Goal: Task Accomplishment & Management: Manage account settings

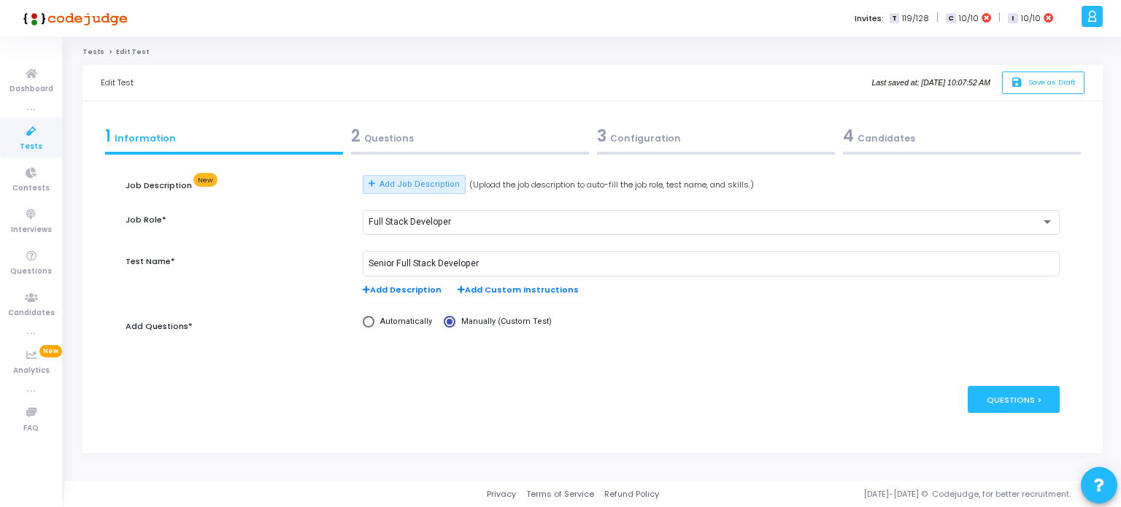
click at [384, 138] on div "2 Questions" at bounding box center [470, 136] width 238 height 24
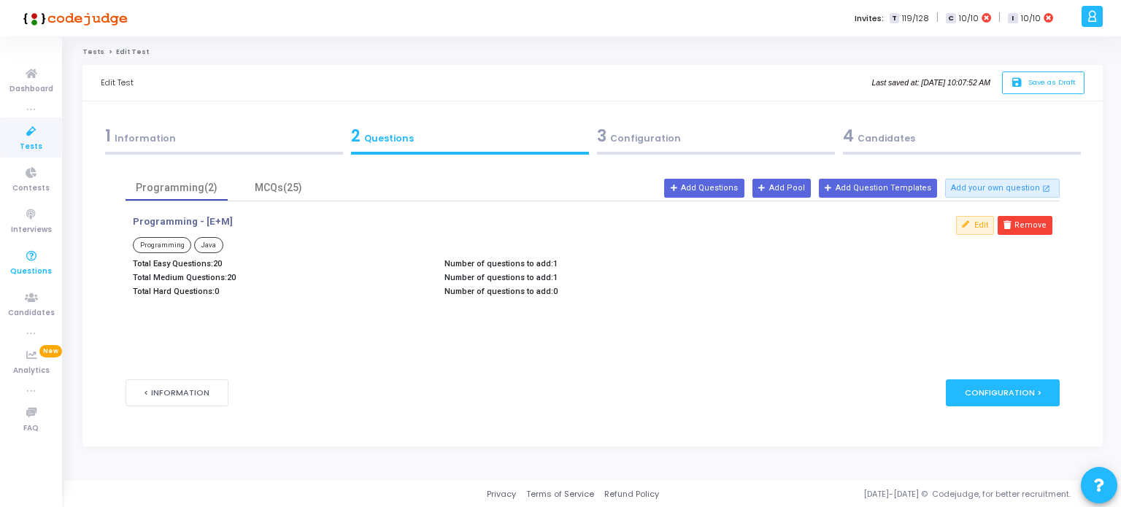
click at [36, 262] on icon at bounding box center [31, 256] width 31 height 18
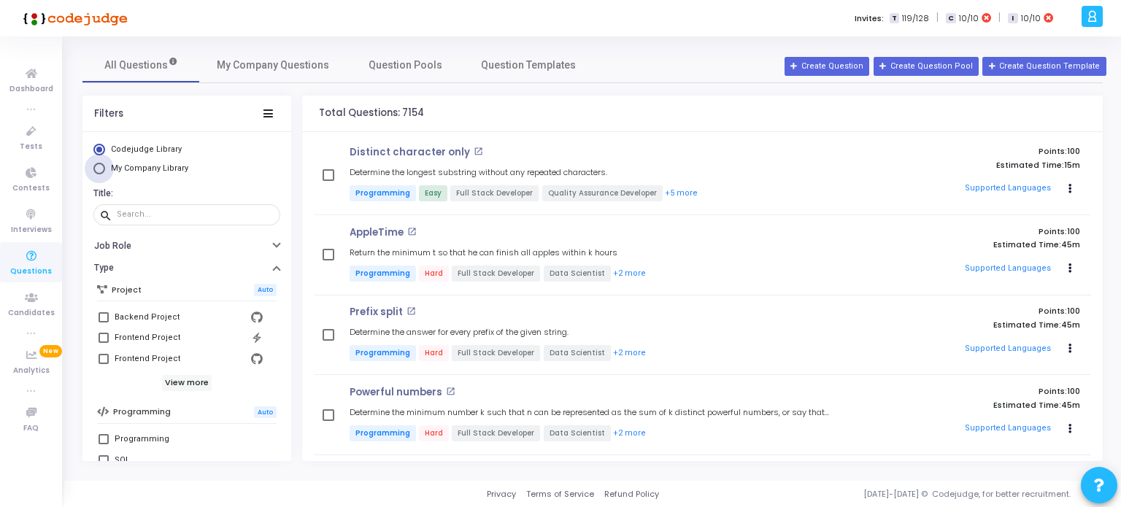
click at [96, 168] on span "Select Library" at bounding box center [99, 169] width 12 height 12
click at [96, 168] on input "My Company Library" at bounding box center [99, 169] width 12 height 12
radio input "true"
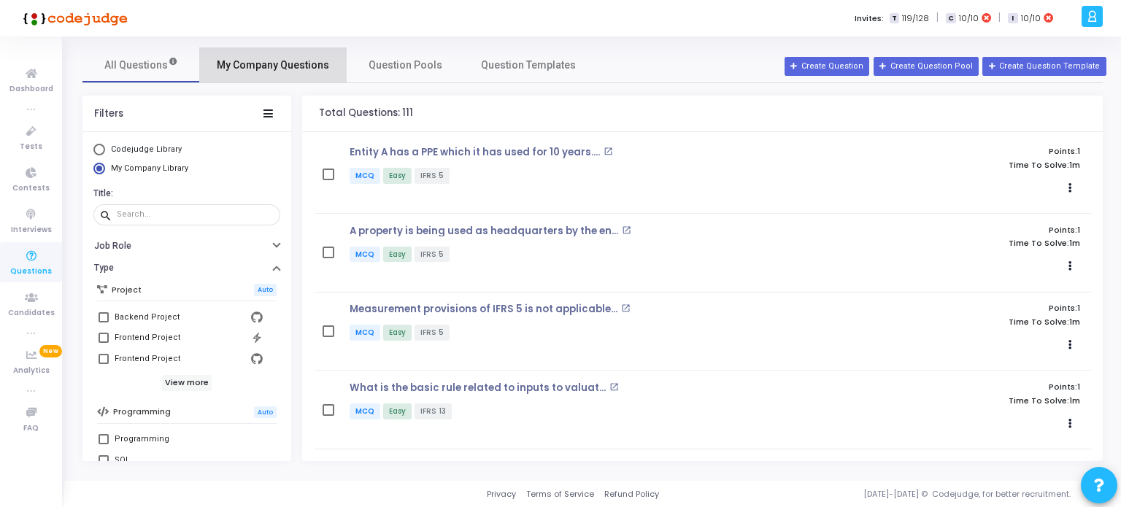
click at [293, 67] on span "My Company Questions" at bounding box center [273, 65] width 112 height 15
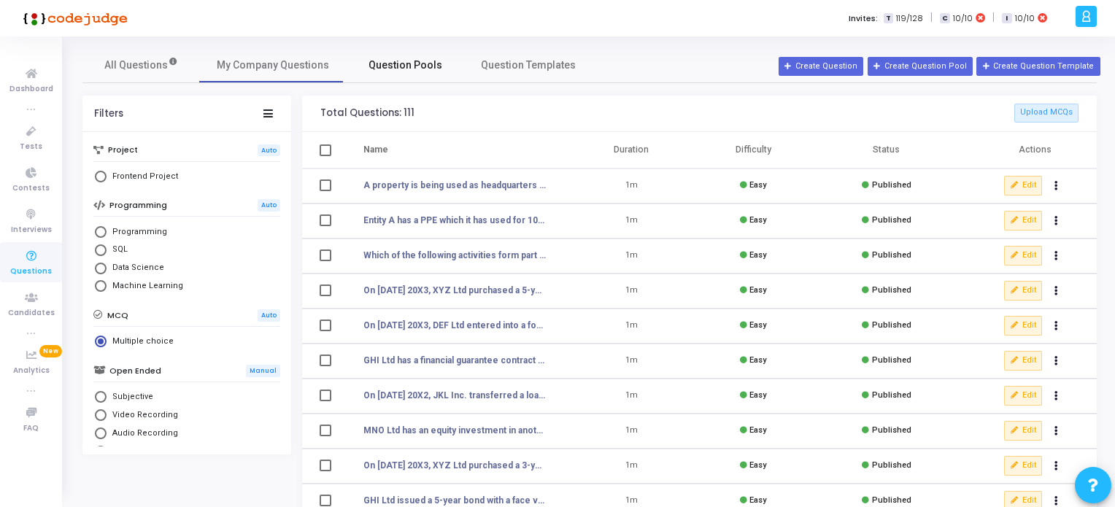
click at [410, 64] on span "Question Pools" at bounding box center [405, 65] width 74 height 15
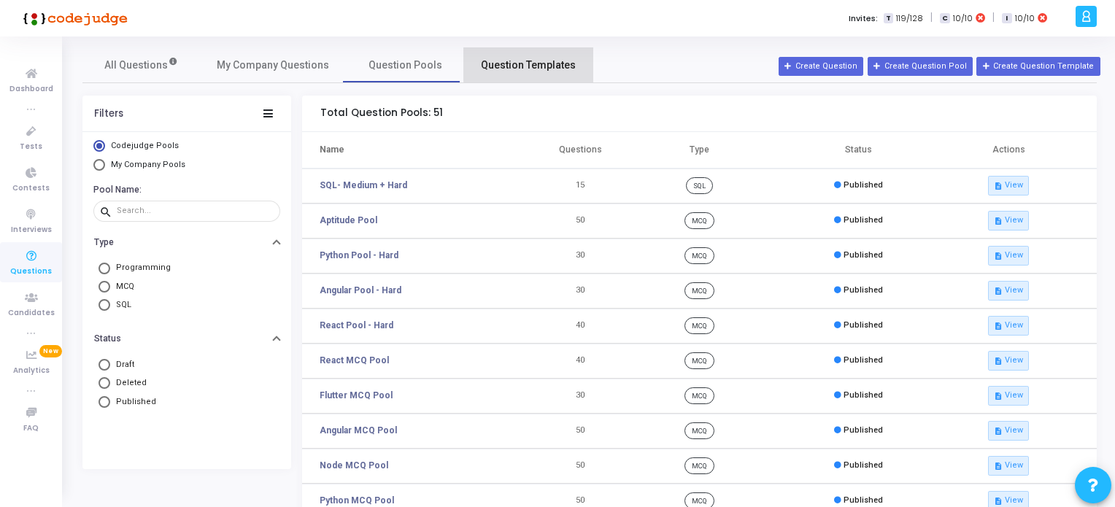
click at [532, 63] on span "Question Templates" at bounding box center [528, 65] width 95 height 15
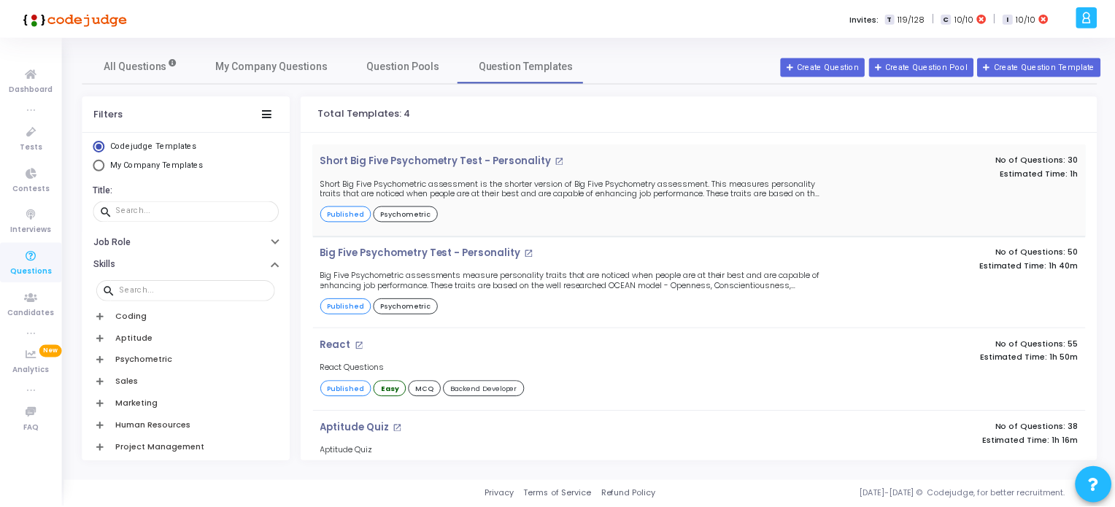
scroll to position [43, 0]
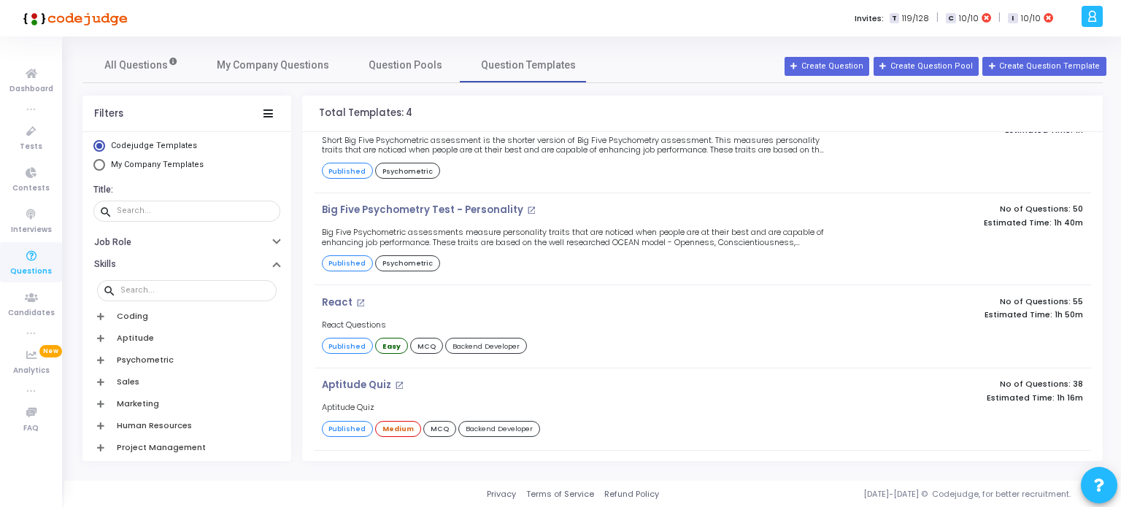
click at [31, 261] on icon at bounding box center [31, 256] width 31 height 18
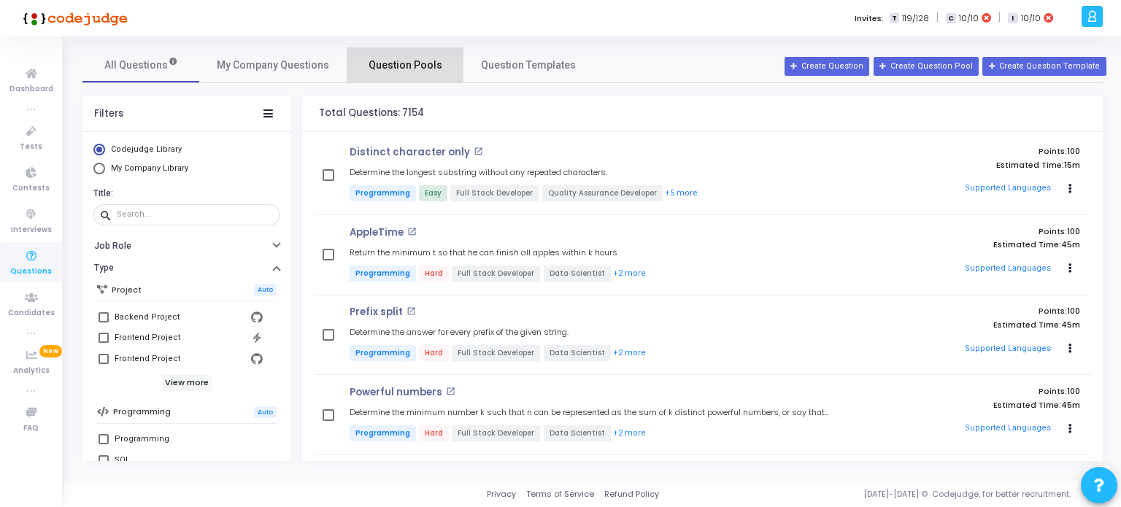
click at [390, 63] on span "Question Pools" at bounding box center [405, 65] width 74 height 15
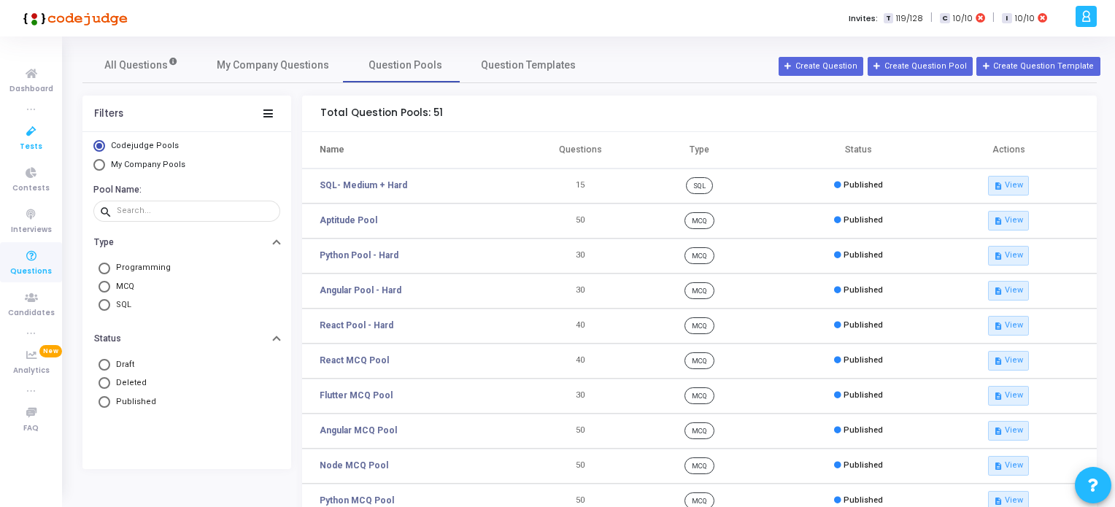
click at [28, 141] on span "Tests" at bounding box center [31, 147] width 23 height 12
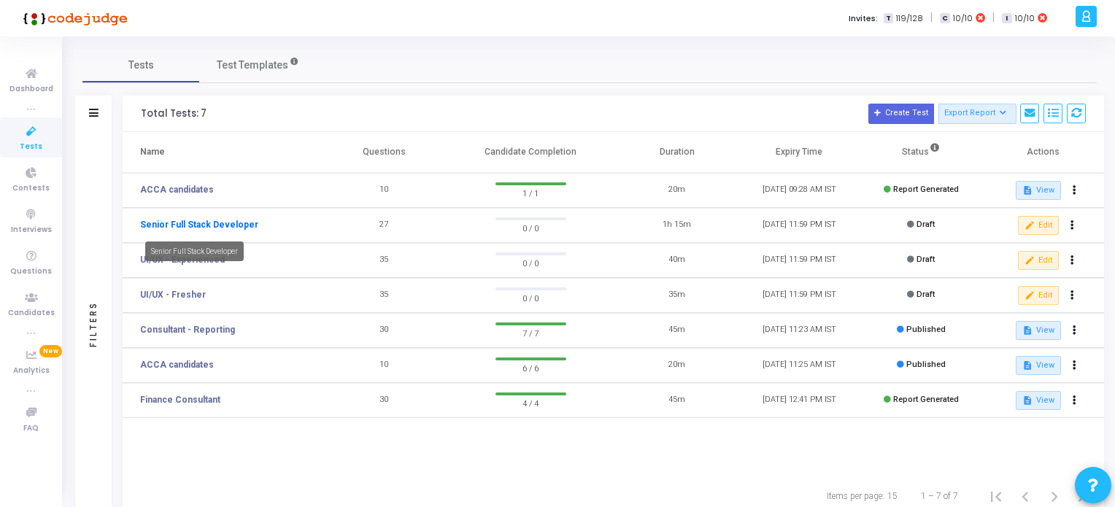
click at [228, 226] on link "Senior Full Stack Developer" at bounding box center [199, 224] width 118 height 13
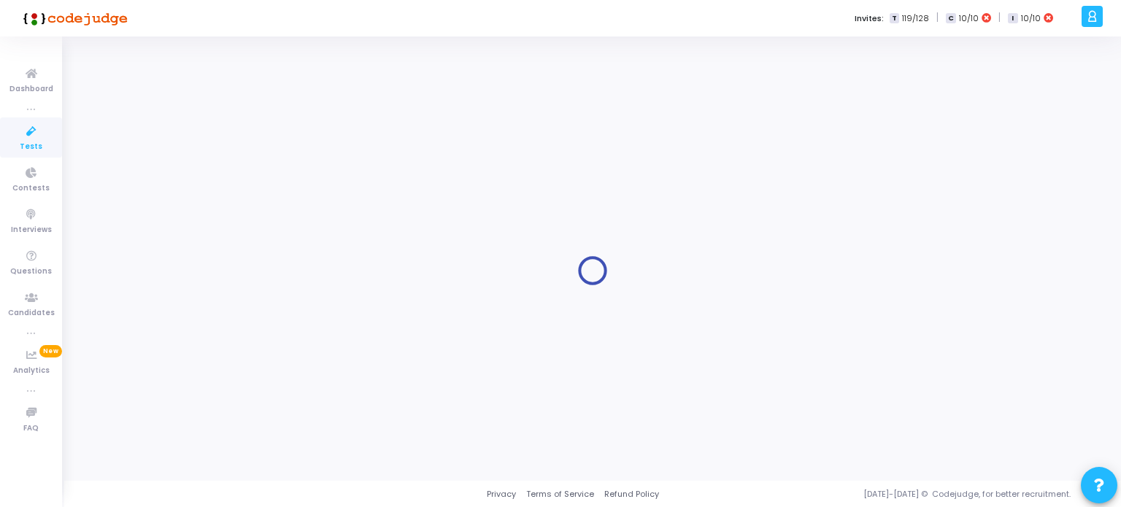
type input "Senior Full Stack Developer"
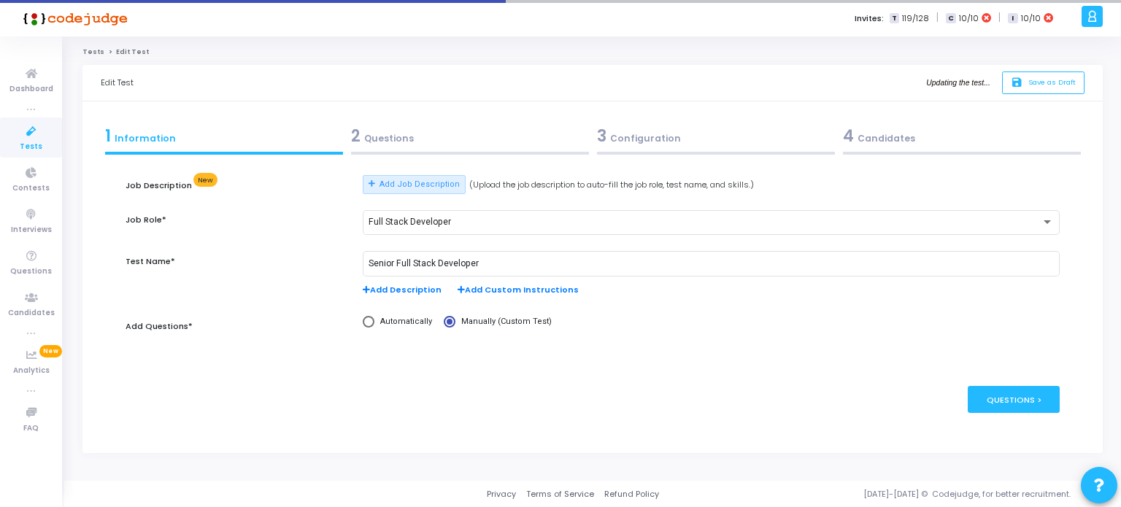
click at [402, 139] on div "2 Questions" at bounding box center [470, 136] width 238 height 24
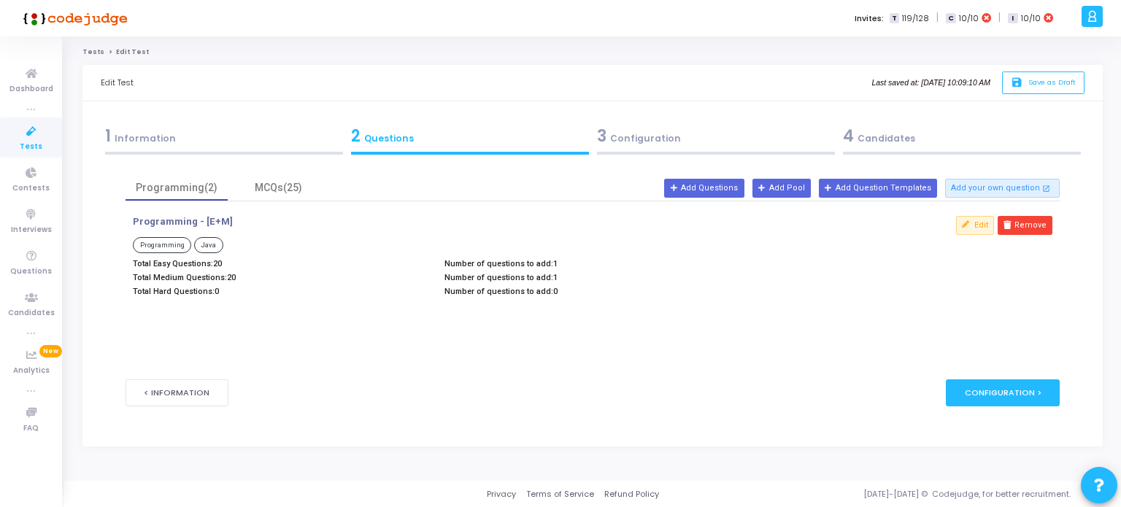
click at [665, 142] on div "3 Configuration" at bounding box center [716, 136] width 238 height 24
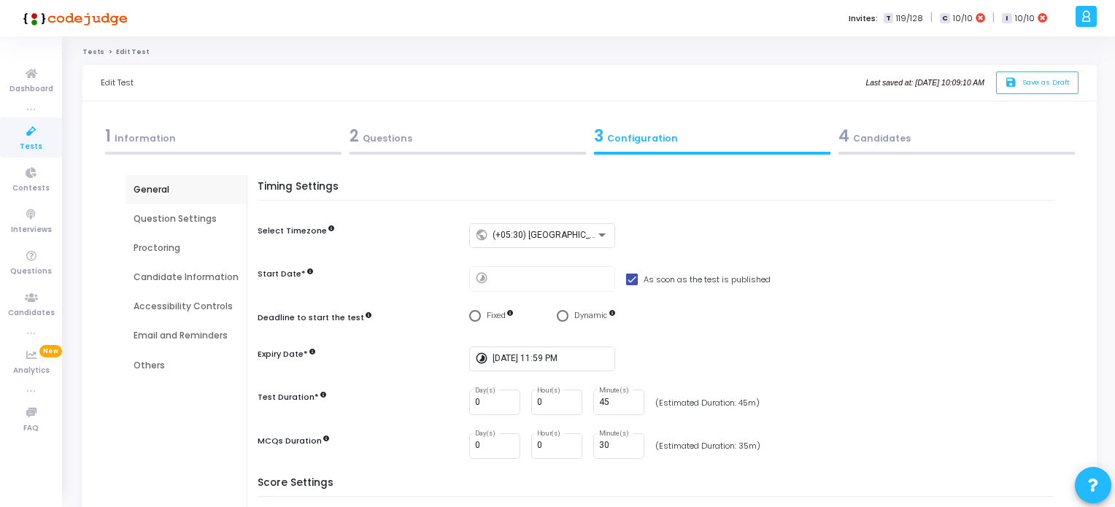
click at [900, 141] on div "4 Candidates" at bounding box center [956, 136] width 236 height 24
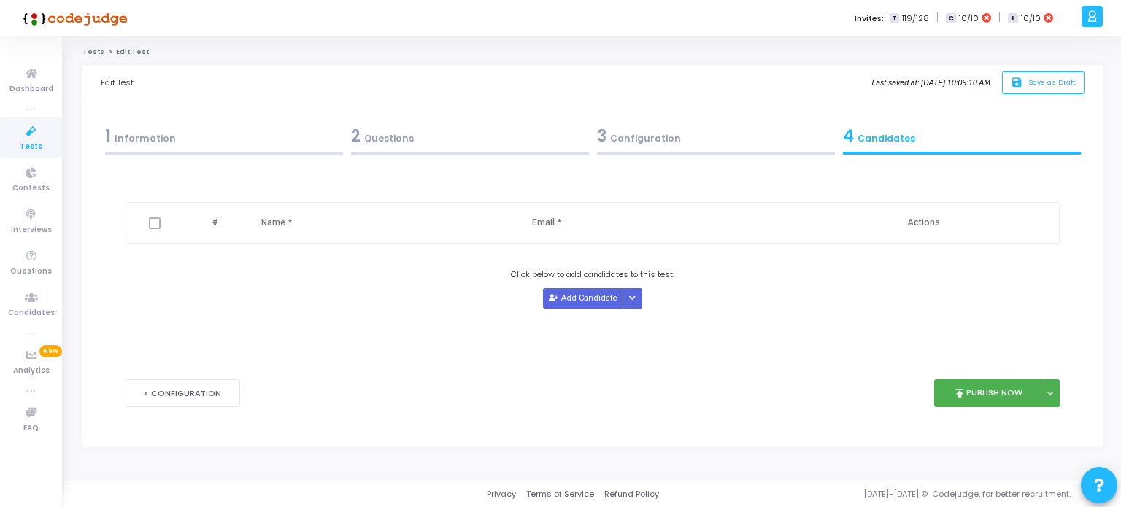
click at [405, 139] on div "2 Questions" at bounding box center [470, 136] width 238 height 24
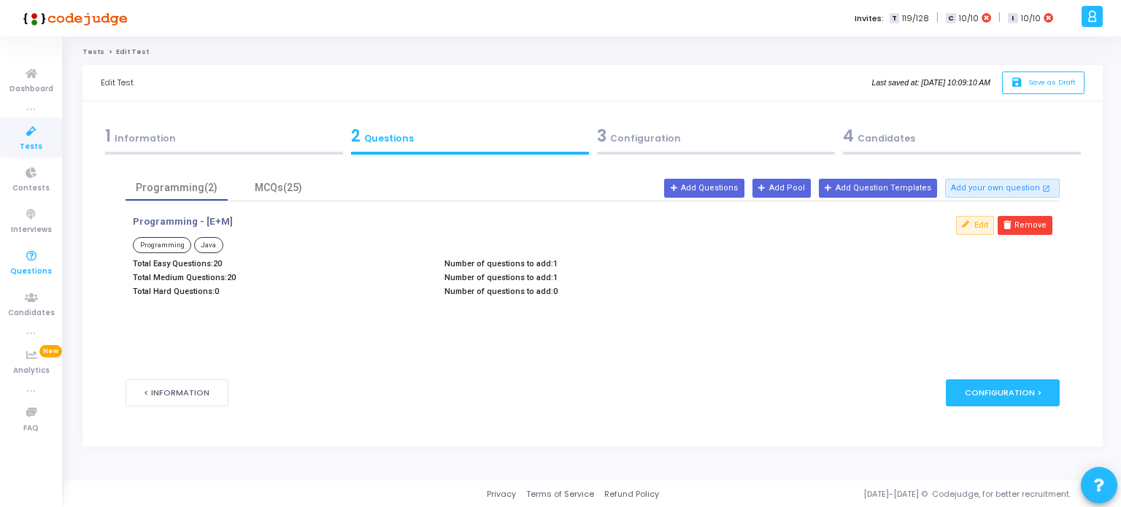
click at [30, 257] on icon at bounding box center [31, 256] width 31 height 18
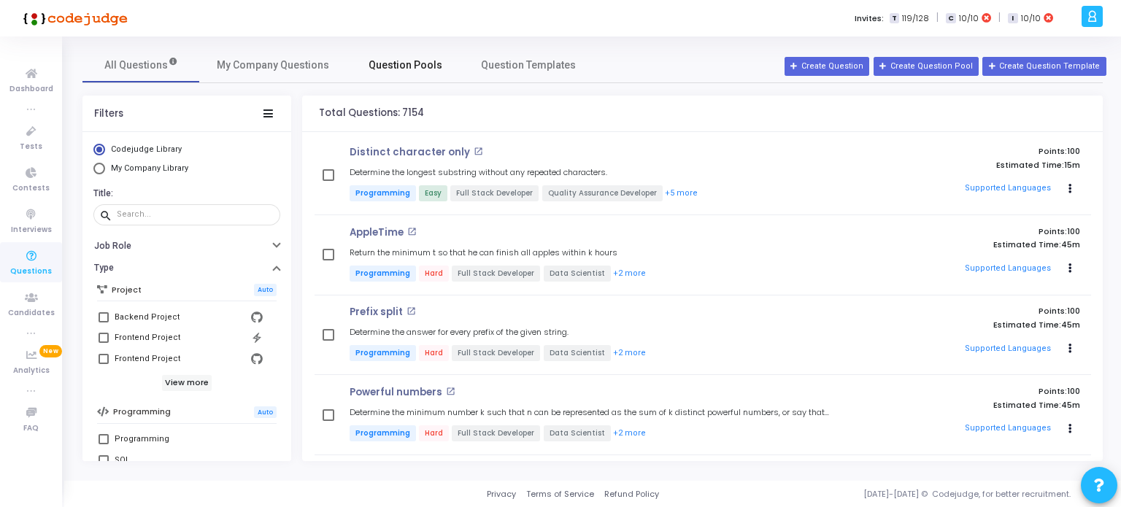
click at [415, 63] on span "Question Pools" at bounding box center [405, 65] width 74 height 15
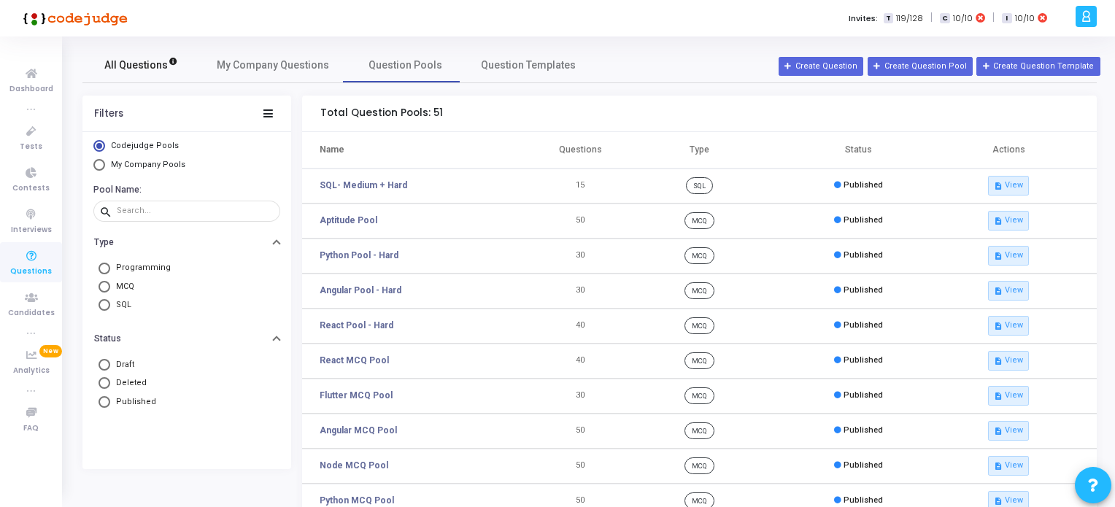
click at [134, 69] on span "All Questions" at bounding box center [141, 65] width 74 height 15
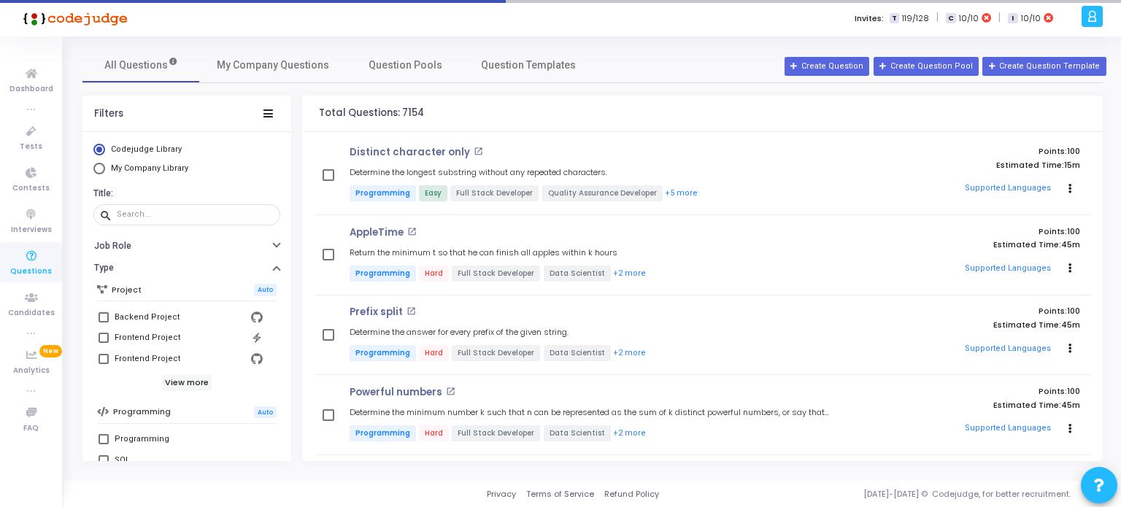
click at [98, 169] on span "Select Library" at bounding box center [99, 169] width 12 height 12
click at [98, 169] on input "My Company Library" at bounding box center [99, 169] width 12 height 12
radio input "true"
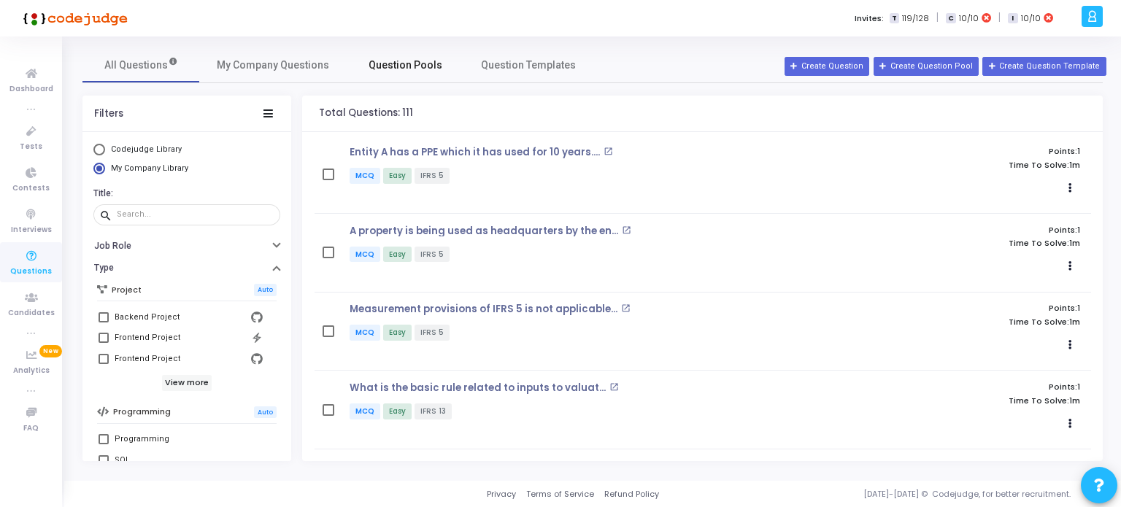
click at [396, 66] on span "Question Pools" at bounding box center [405, 65] width 74 height 15
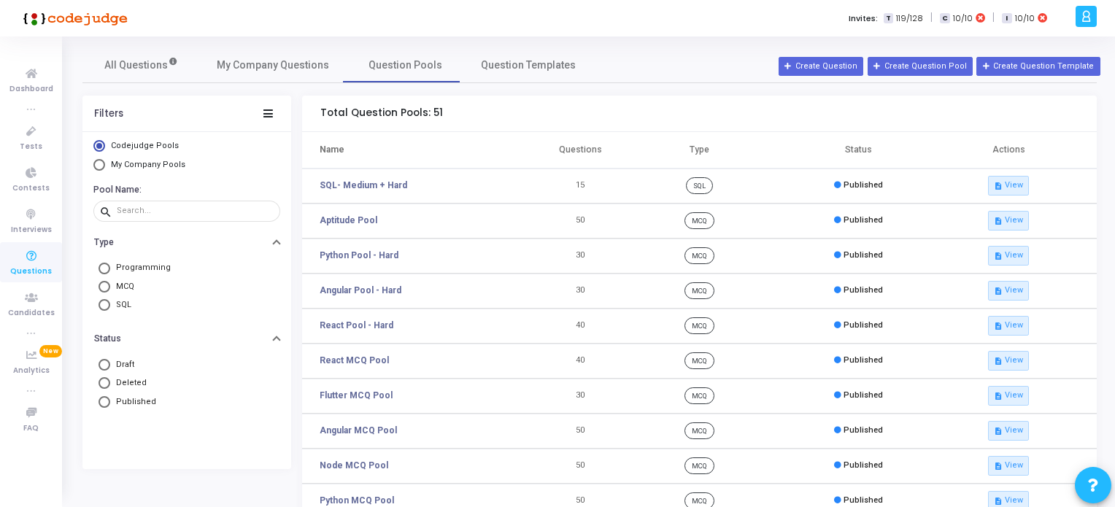
click at [101, 166] on span "Select Library" at bounding box center [99, 165] width 12 height 12
click at [101, 166] on input "My Company Pools" at bounding box center [99, 165] width 12 height 12
radio input "true"
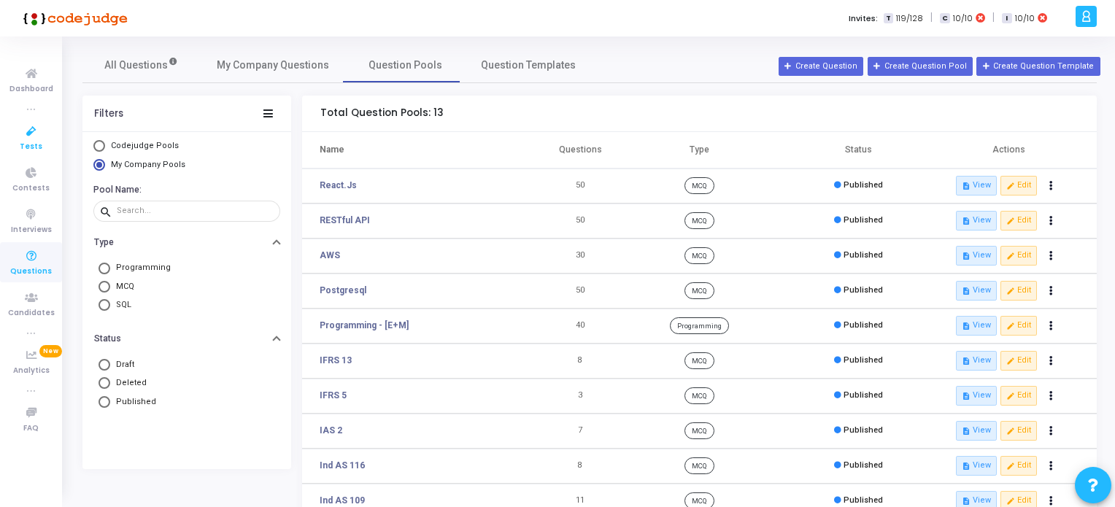
click at [32, 141] on span "Tests" at bounding box center [31, 147] width 23 height 12
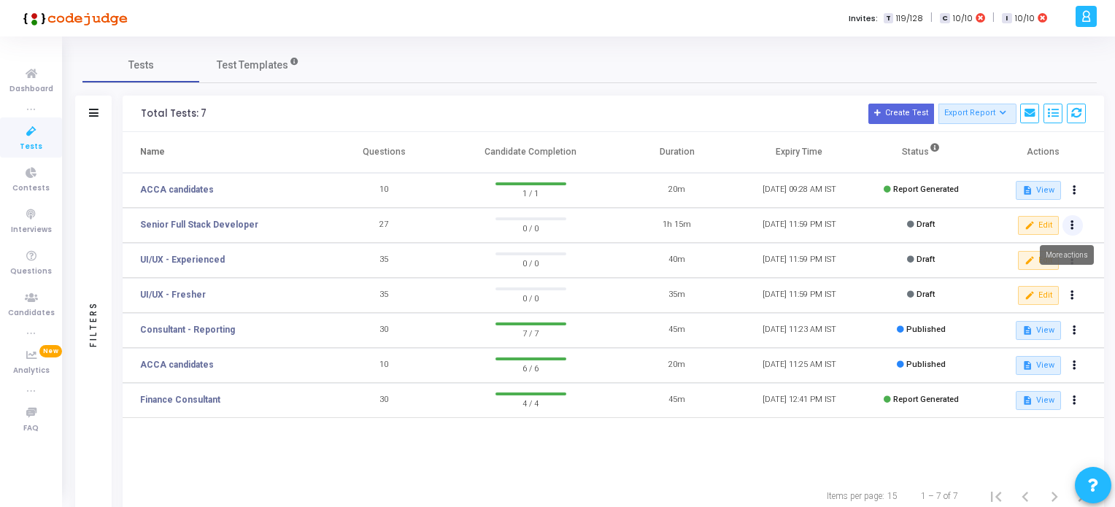
click at [1072, 227] on icon at bounding box center [1072, 225] width 4 height 7
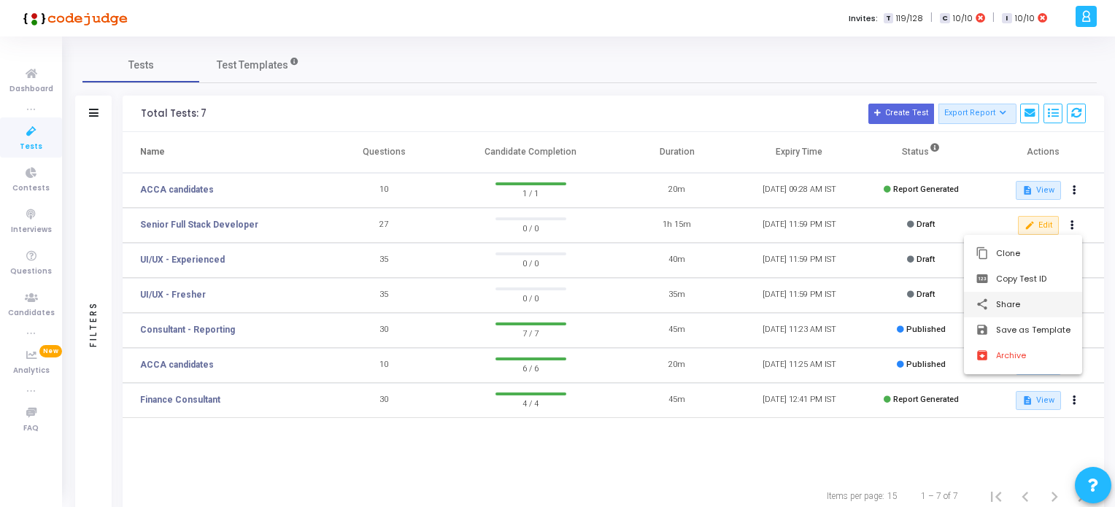
click at [1014, 306] on button "share Share" at bounding box center [1023, 305] width 118 height 26
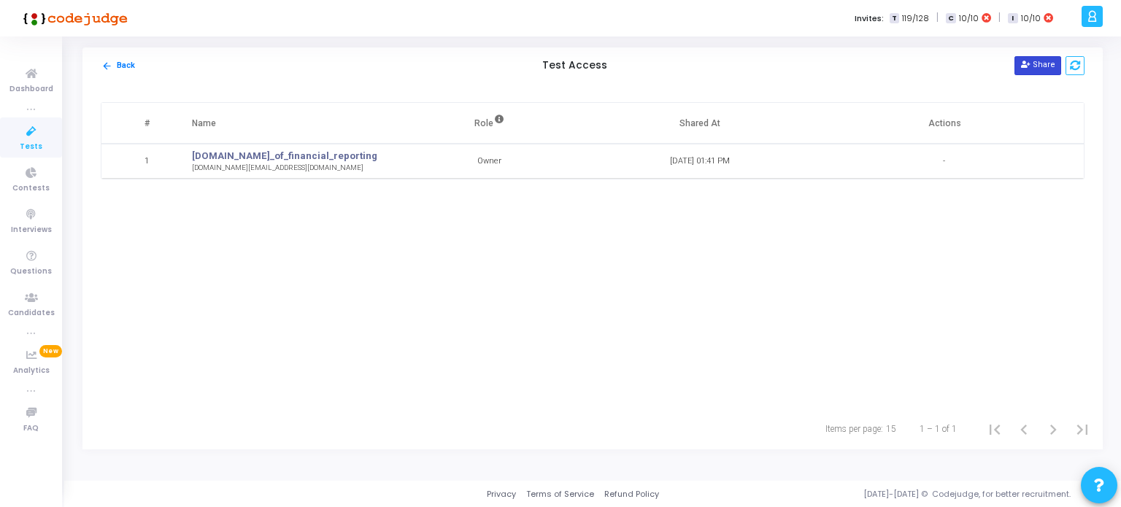
click at [1046, 66] on button "Share" at bounding box center [1037, 65] width 47 height 19
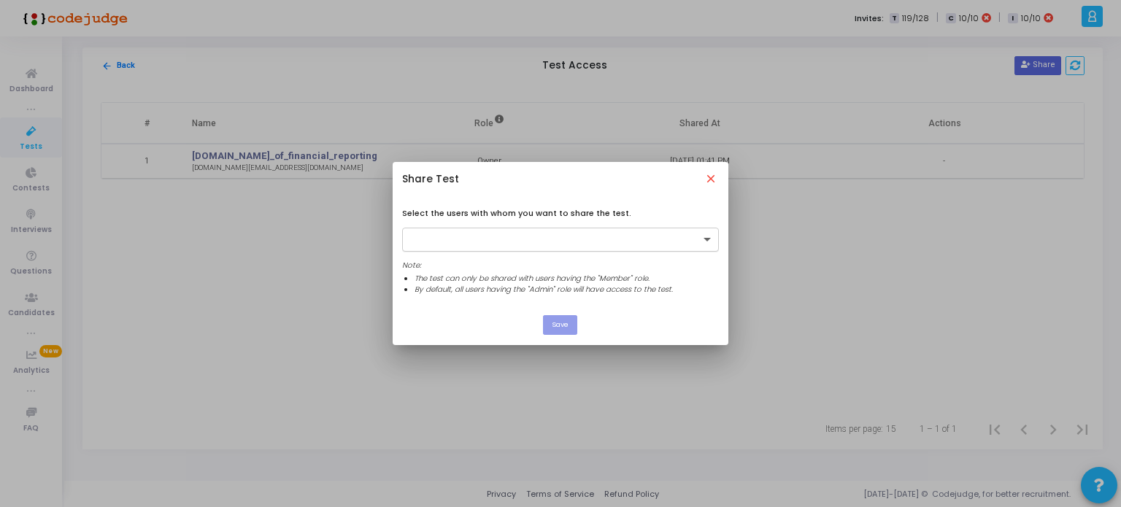
click at [707, 234] on span at bounding box center [709, 240] width 18 height 12
type input "[EMAIL_ADDRESS][DOMAIN_NAME]"
click at [642, 315] on div "Save" at bounding box center [561, 325] width 336 height 40
click at [709, 180] on mat-icon "close" at bounding box center [711, 179] width 15 height 15
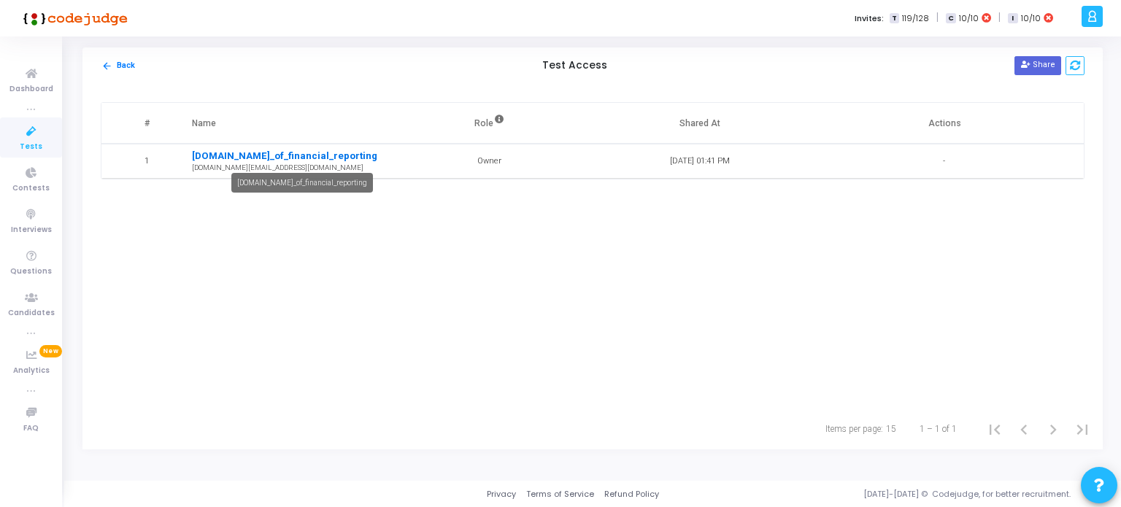
click at [260, 153] on link "[DOMAIN_NAME]_of_financial_reporting" at bounding box center [288, 156] width 193 height 15
click at [38, 132] on icon at bounding box center [31, 132] width 31 height 18
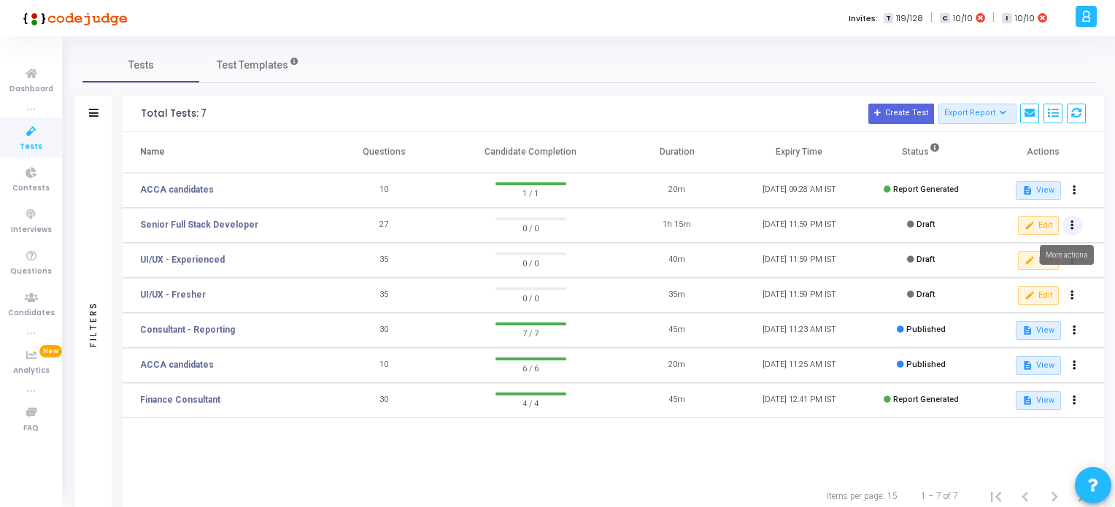
click at [1073, 224] on icon at bounding box center [1072, 225] width 4 height 7
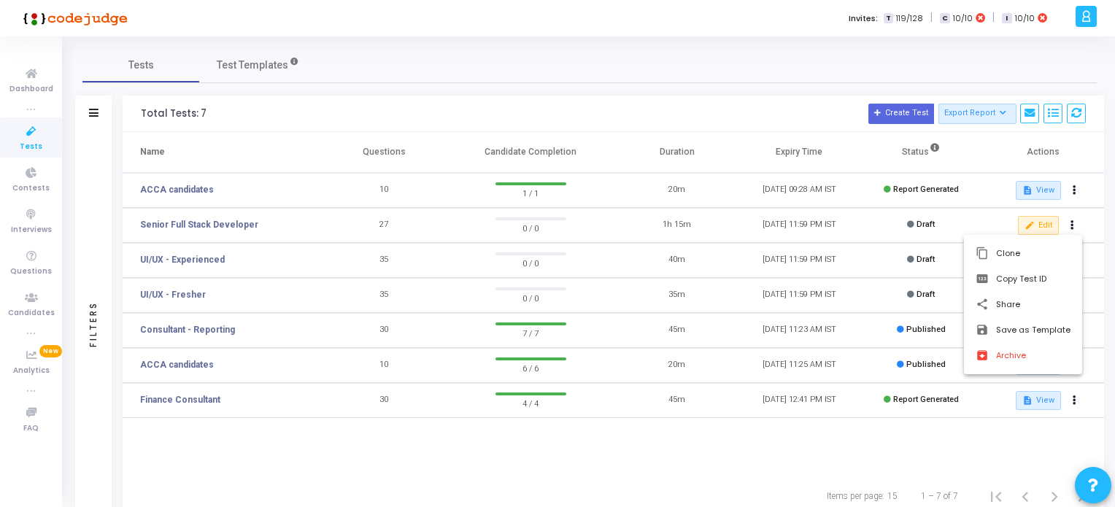
click at [1087, 15] on div at bounding box center [557, 253] width 1115 height 507
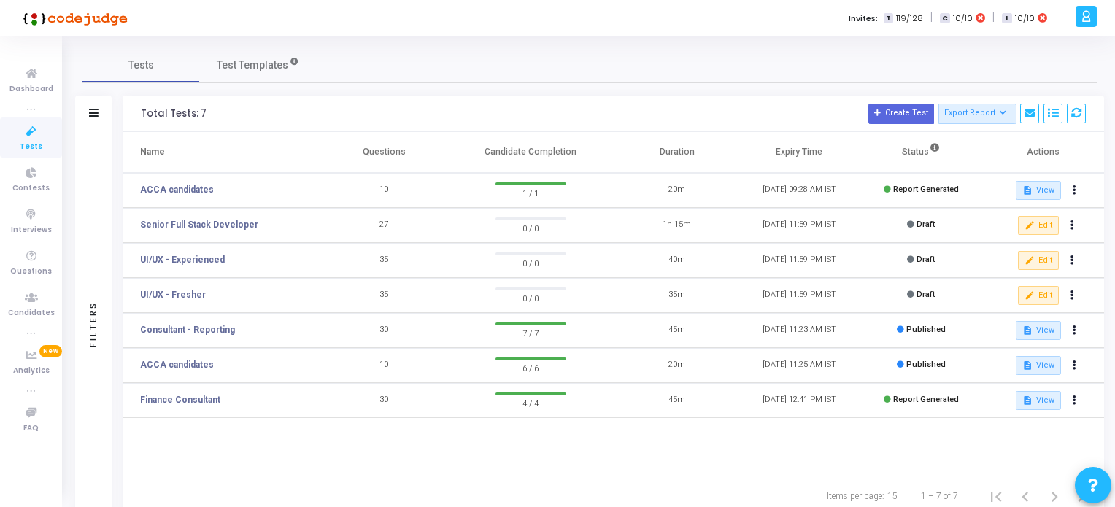
click at [1087, 15] on icon at bounding box center [1086, 16] width 11 height 17
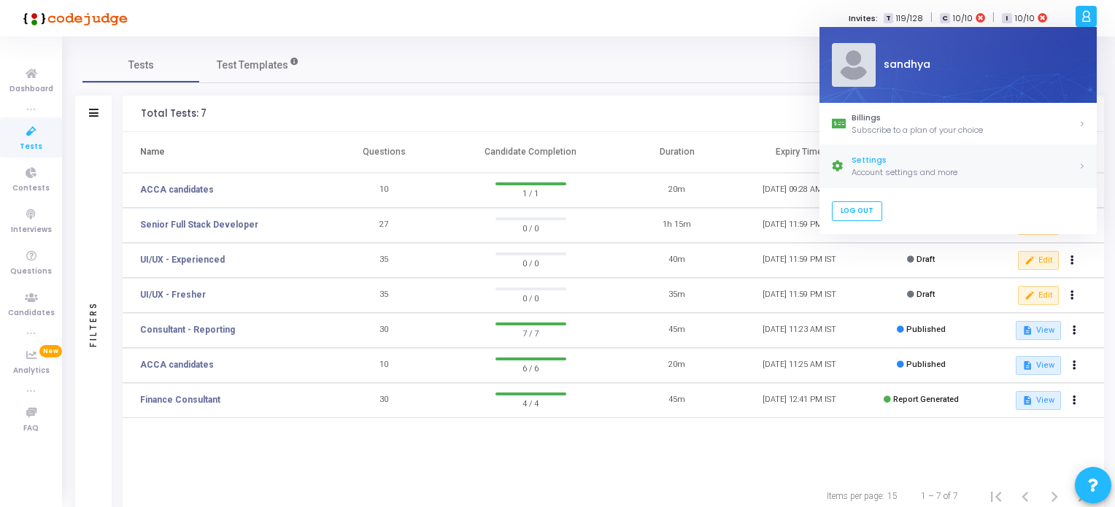
click at [867, 164] on div "Settings" at bounding box center [965, 161] width 227 height 12
select select "91"
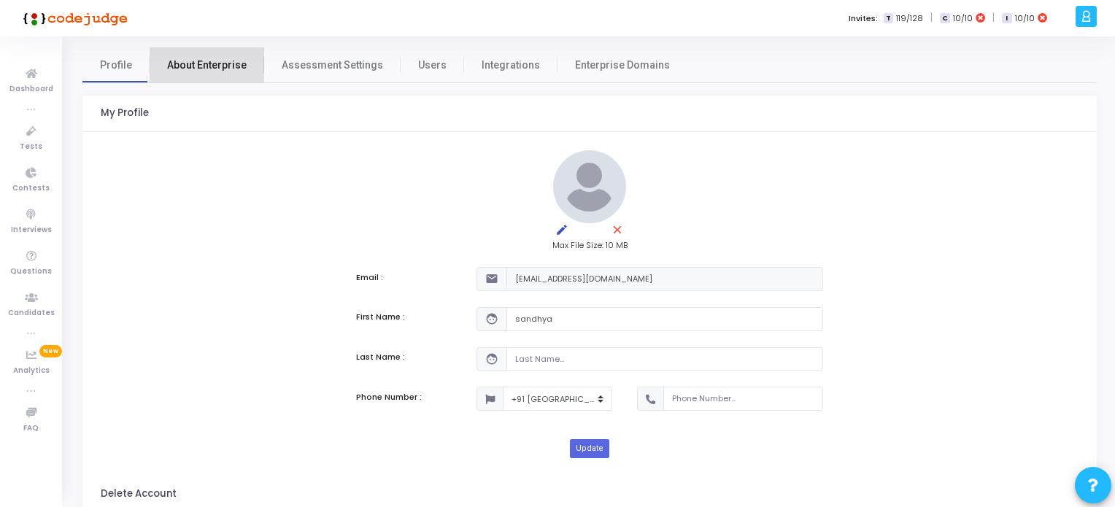
click at [207, 63] on span "About Enterprise" at bounding box center [207, 65] width 80 height 15
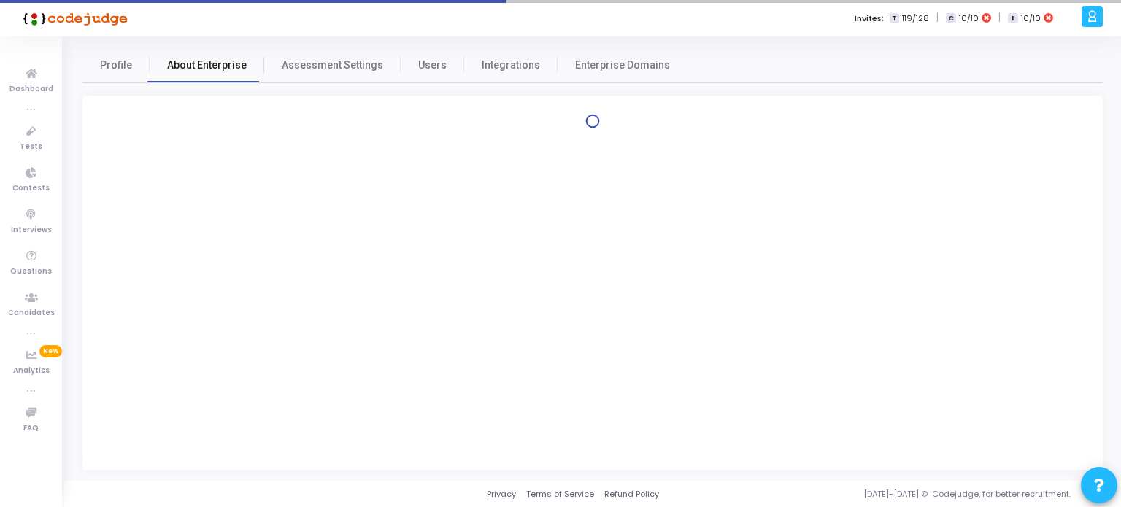
select select
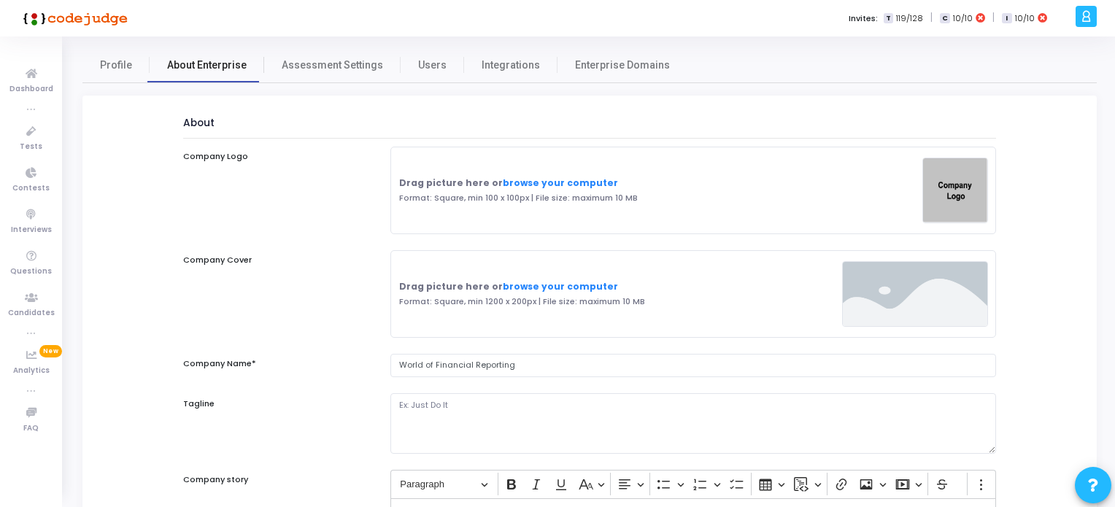
select select
click at [342, 65] on span "Assessment Settings" at bounding box center [332, 65] width 101 height 15
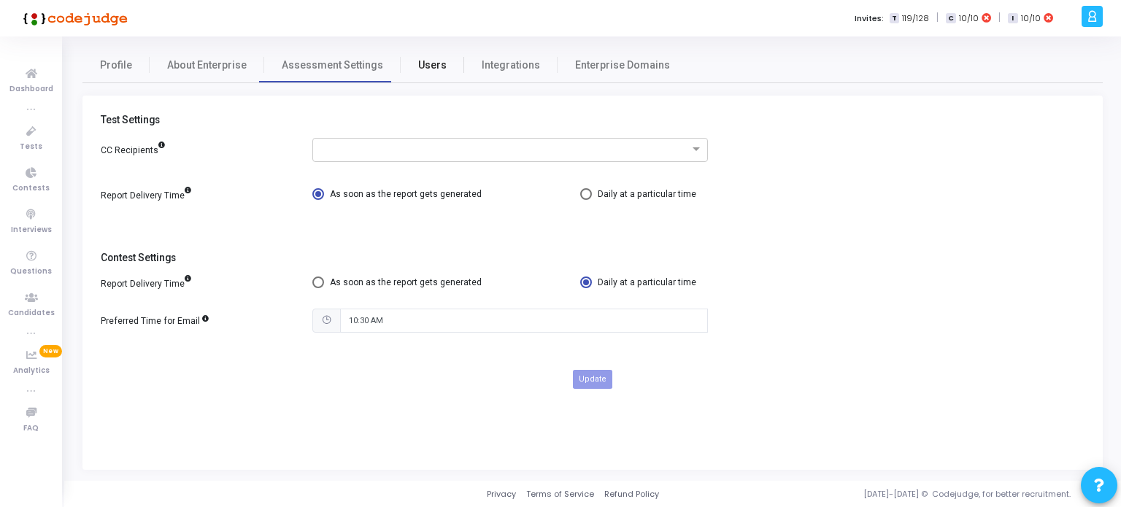
click at [431, 69] on span "Users" at bounding box center [432, 65] width 28 height 15
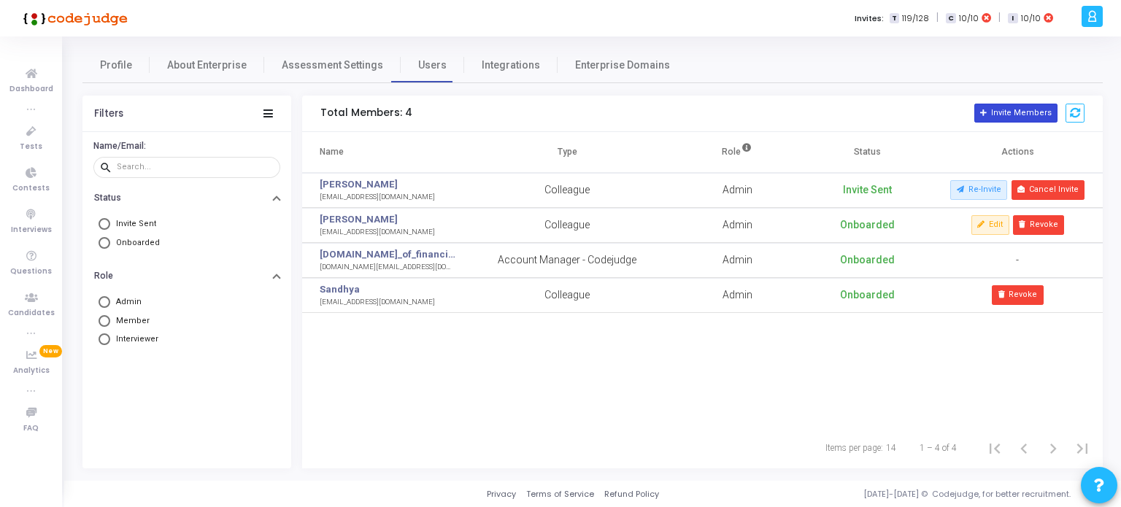
click at [1001, 115] on button "Invite Members" at bounding box center [1015, 113] width 83 height 19
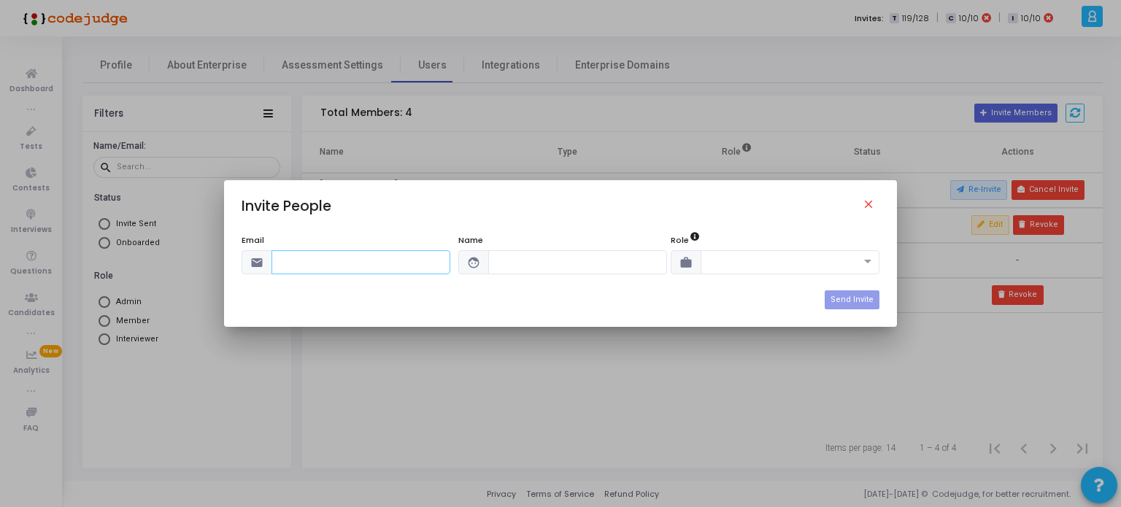
paste input "[EMAIL_ADDRESS][DOMAIN_NAME]"
type input "[EMAIL_ADDRESS][DOMAIN_NAME]"
click at [547, 256] on input "text" at bounding box center [577, 262] width 179 height 24
type input "[PERSON_NAME] S"
click at [871, 259] on span at bounding box center [869, 262] width 18 height 12
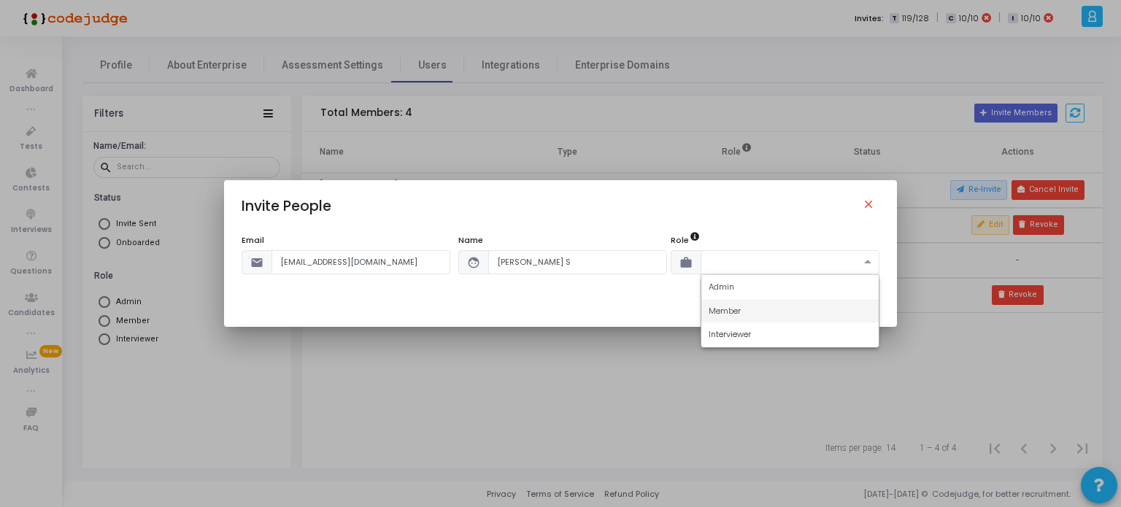
click at [736, 311] on span "Member" at bounding box center [725, 311] width 32 height 12
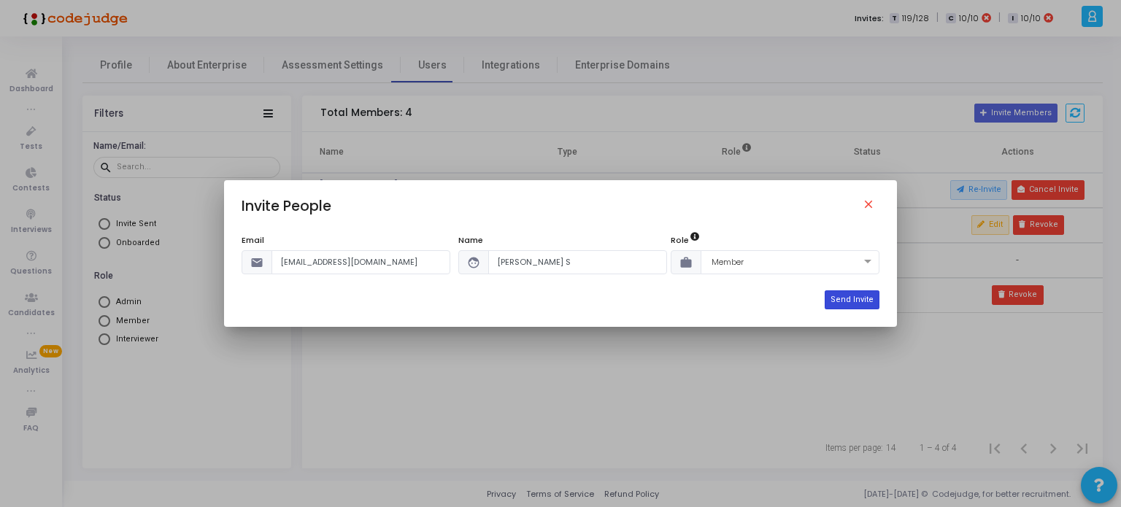
click at [849, 300] on button "Send Invite" at bounding box center [852, 299] width 55 height 19
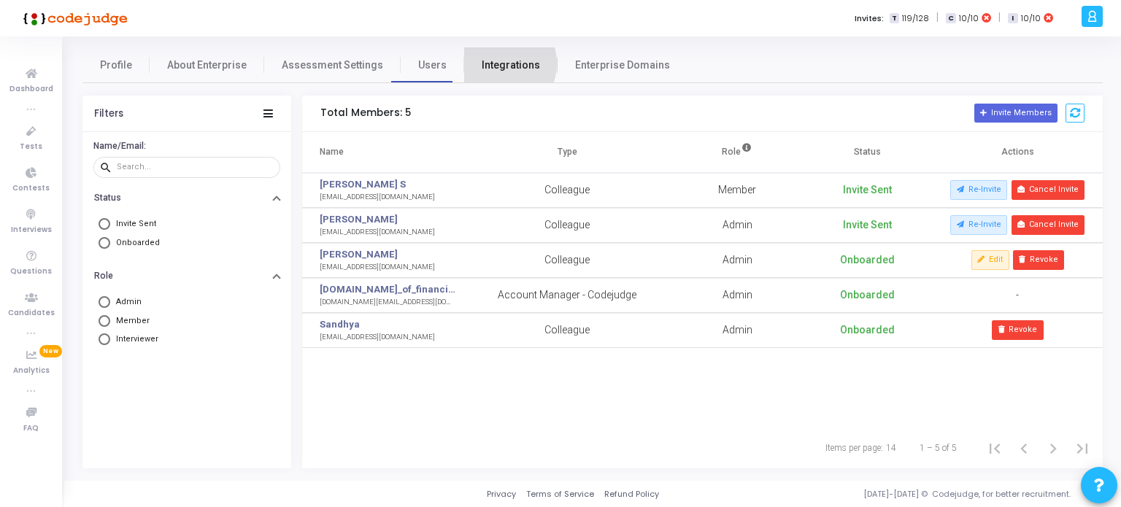
click at [482, 63] on span "Integrations" at bounding box center [511, 65] width 58 height 15
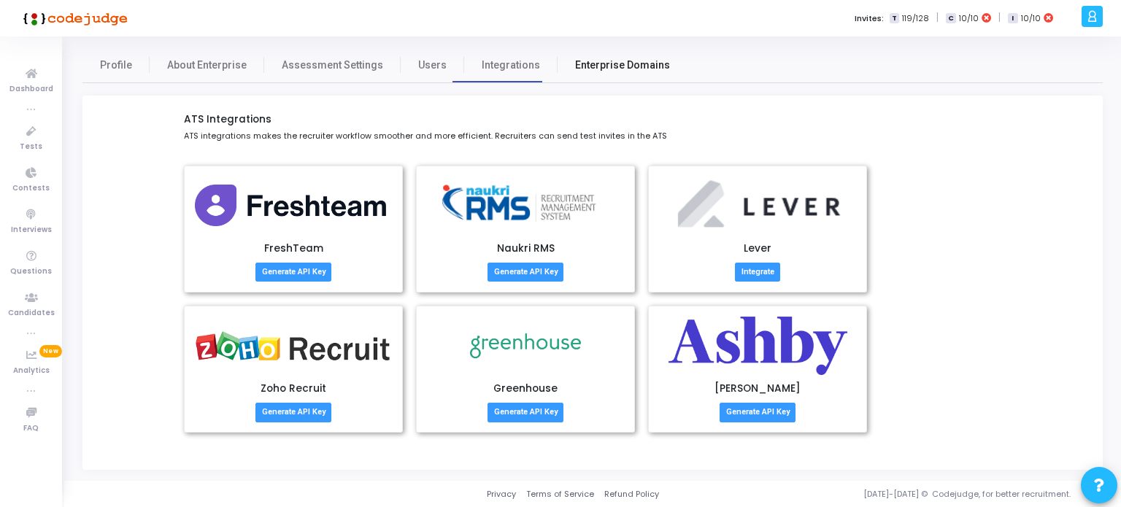
click at [587, 70] on span "Enterprise Domains" at bounding box center [622, 65] width 95 height 15
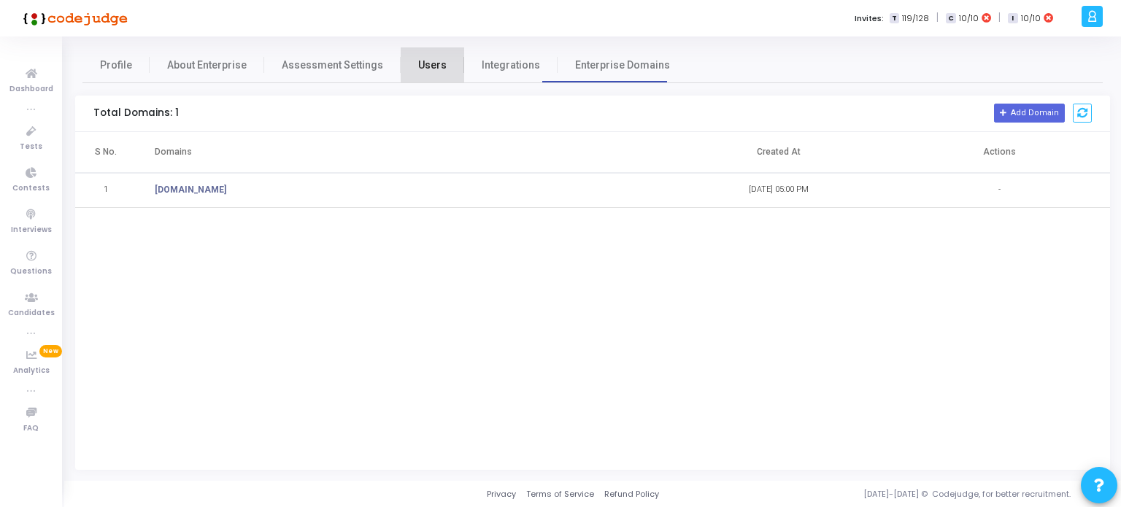
click at [431, 63] on span "Users" at bounding box center [432, 65] width 28 height 15
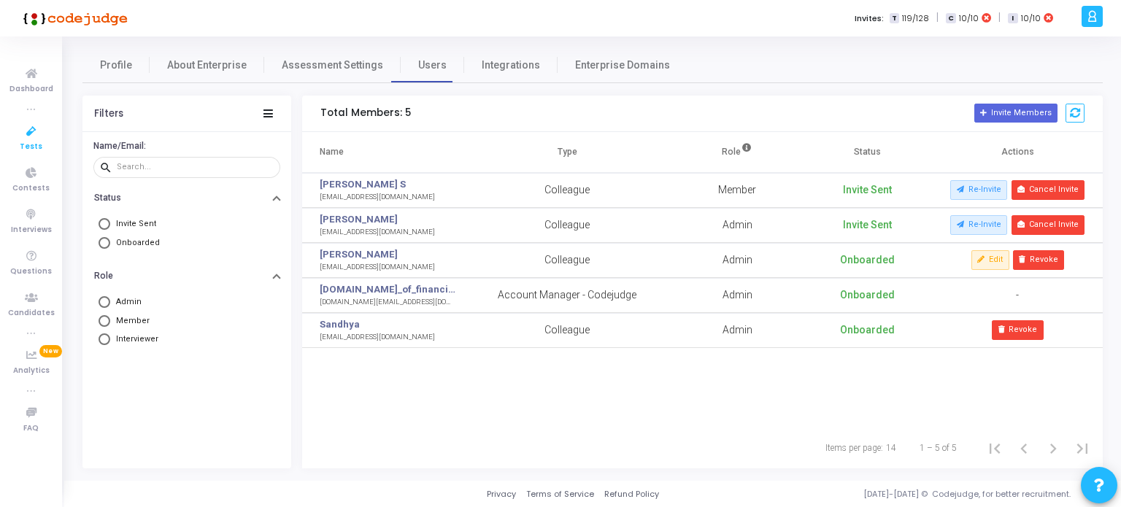
click at [30, 139] on icon at bounding box center [31, 132] width 31 height 18
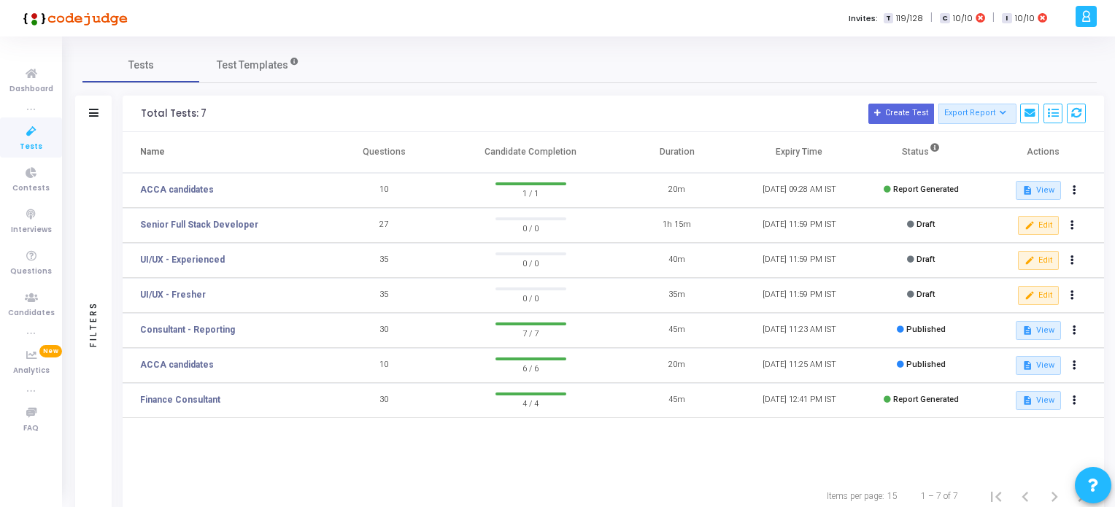
click at [31, 131] on icon at bounding box center [31, 132] width 31 height 18
click at [29, 74] on icon at bounding box center [31, 74] width 31 height 18
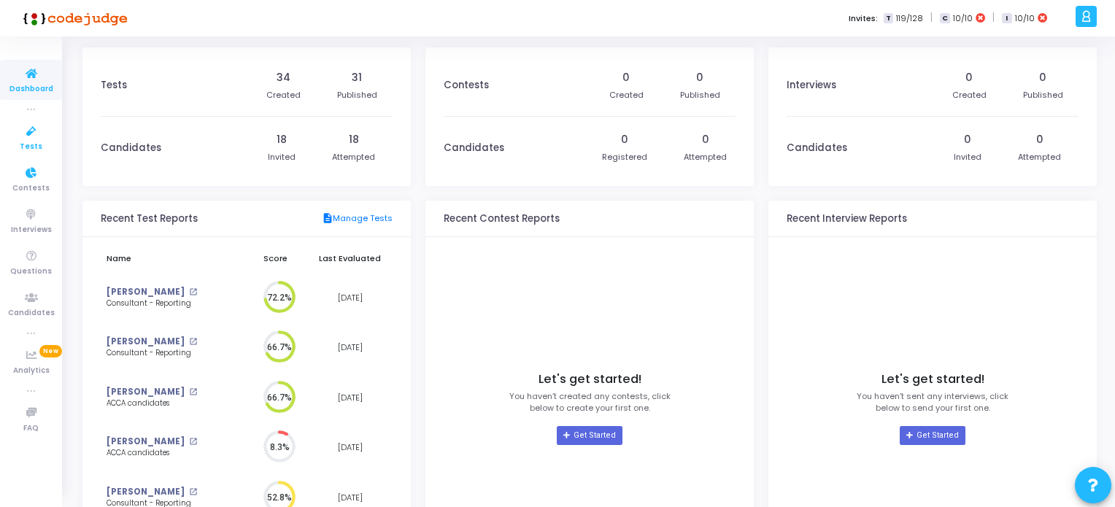
click at [29, 151] on span "Tests" at bounding box center [31, 147] width 23 height 12
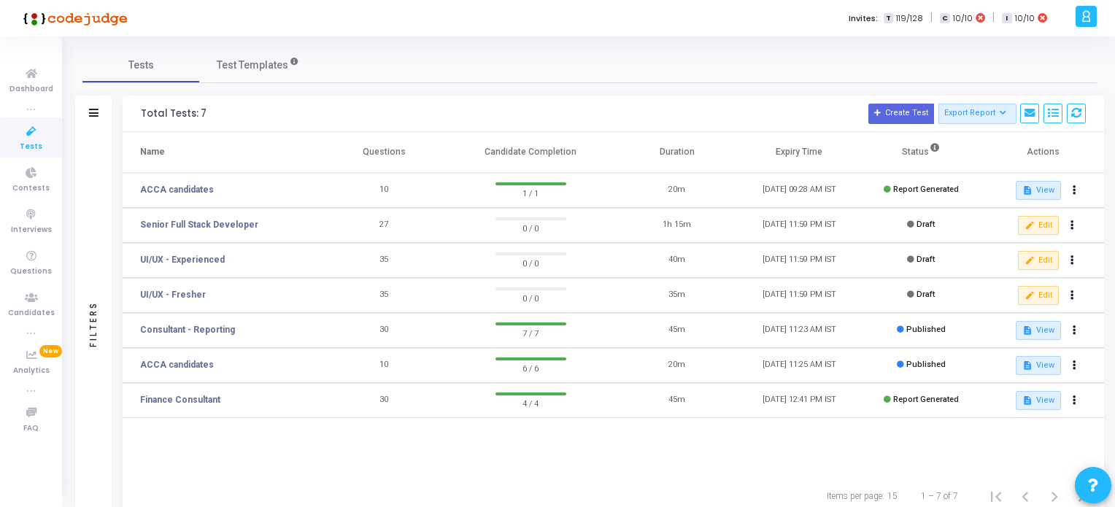
click at [36, 134] on icon at bounding box center [31, 132] width 31 height 18
click at [1088, 26] on div at bounding box center [1086, 16] width 21 height 21
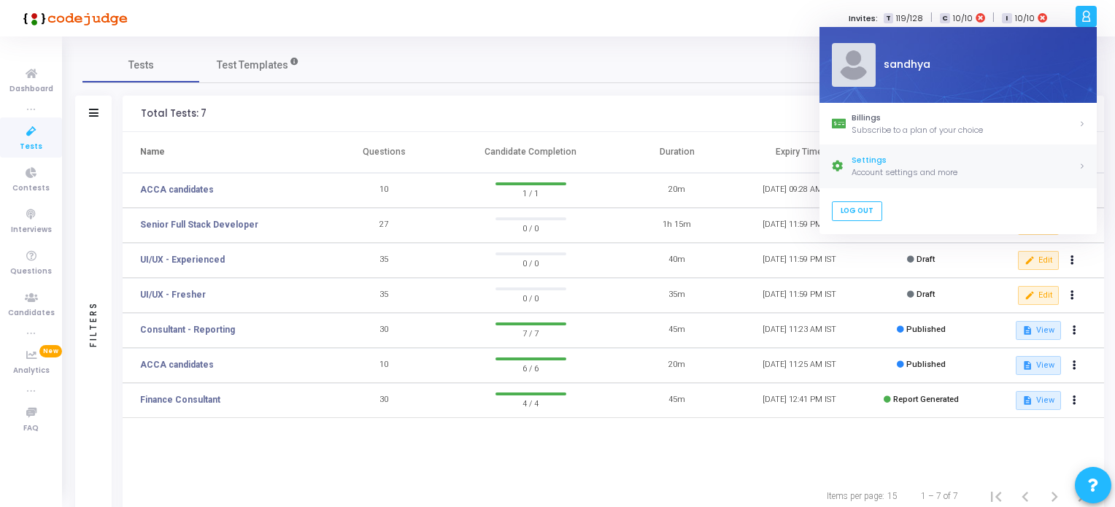
click at [879, 165] on div "Settings" at bounding box center [965, 161] width 227 height 12
select select "91"
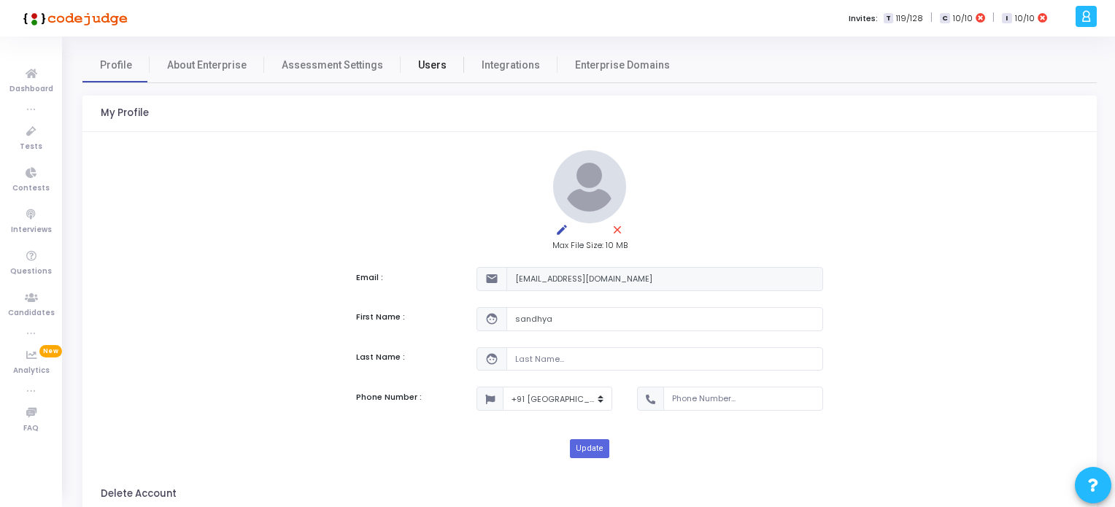
click at [418, 66] on span "Users" at bounding box center [432, 65] width 28 height 15
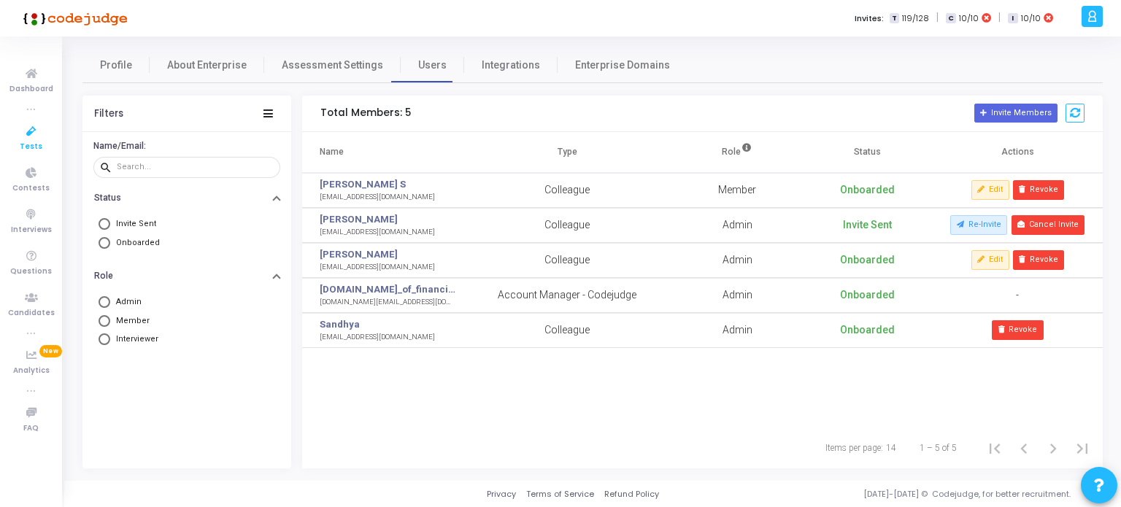
click at [35, 141] on span "Tests" at bounding box center [31, 147] width 23 height 12
